Goal: Task Accomplishment & Management: Manage account settings

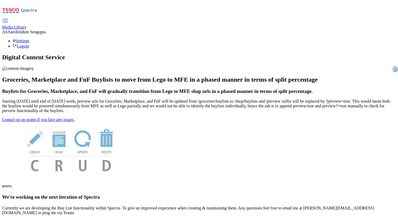
click at [27, 25] on span "Media Library" at bounding box center [14, 27] width 24 height 4
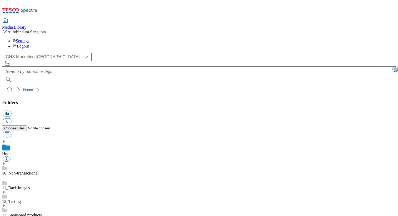
scroll to position [160, 0]
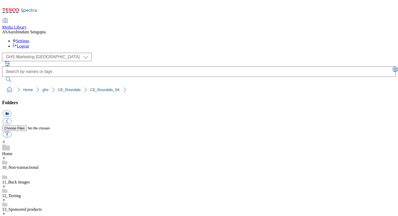
scroll to position [54, 0]
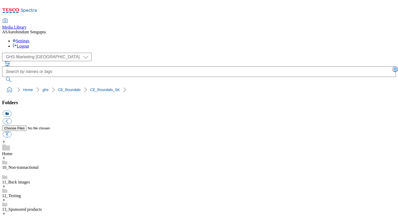
paste input "rounded_super_department_mäso_a_lahôdky"
type input "rounded_super_department_mäso_a_lahôdky"
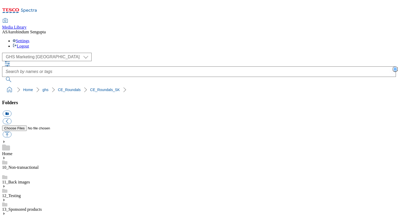
scroll to position [124, 0]
click at [49, 53] on select "GHS Marketing UK iGHS Marketing CE iGHS Marketing MY iGHS Marketing TH" at bounding box center [46, 57] width 89 height 8
click at [4, 53] on select "GHS Marketing UK iGHS Marketing CE iGHS Marketing MY iGHS Marketing TH" at bounding box center [46, 57] width 89 height 8
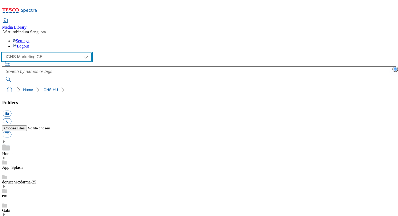
click at [49, 53] on select "GHS Marketing UK iGHS Marketing CE iGHS Marketing MY iGHS Marketing TH" at bounding box center [46, 57] width 89 height 8
select select "flare-ghs-mktg"
click at [4, 53] on select "GHS Marketing UK iGHS Marketing CE iGHS Marketing MY iGHS Marketing TH" at bounding box center [46, 57] width 89 height 8
